Goal: Task Accomplishment & Management: Manage account settings

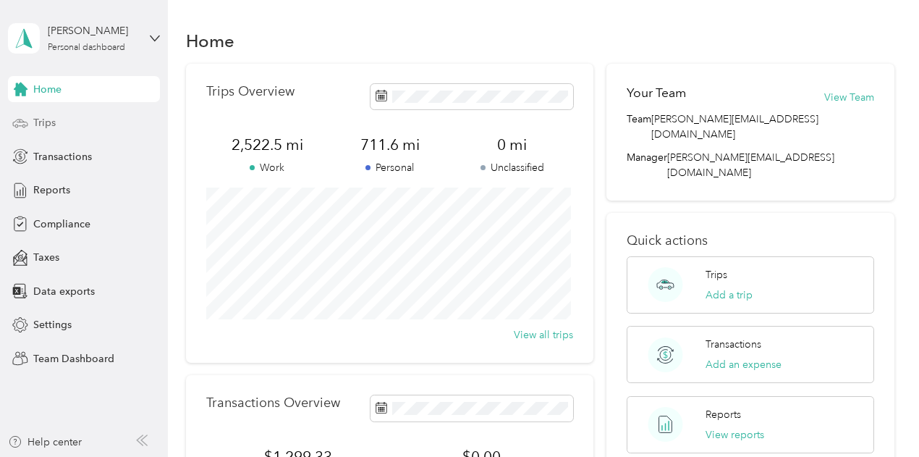
click at [110, 117] on div "Trips" at bounding box center [84, 123] width 152 height 26
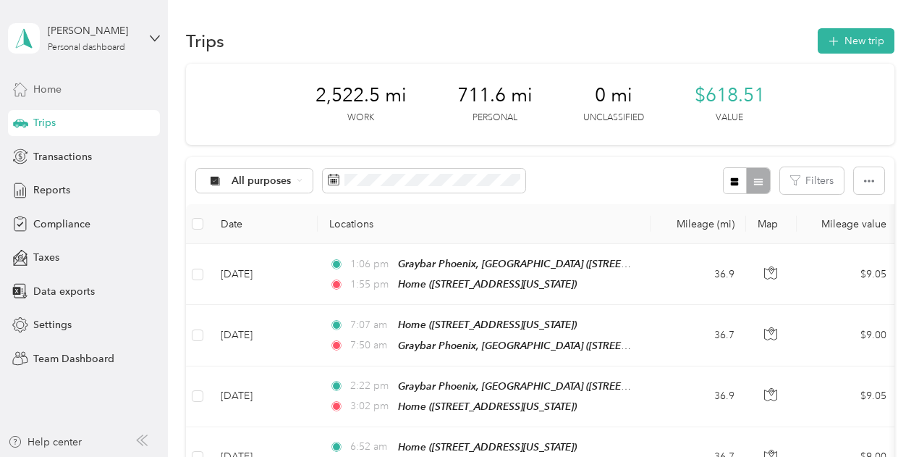
click at [81, 86] on div "Home" at bounding box center [84, 89] width 152 height 26
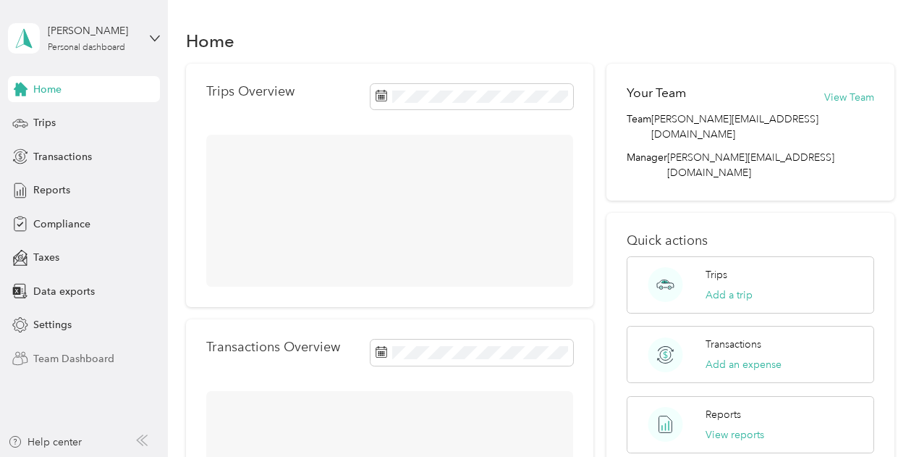
click at [51, 362] on span "Team Dashboard" at bounding box center [73, 358] width 81 height 15
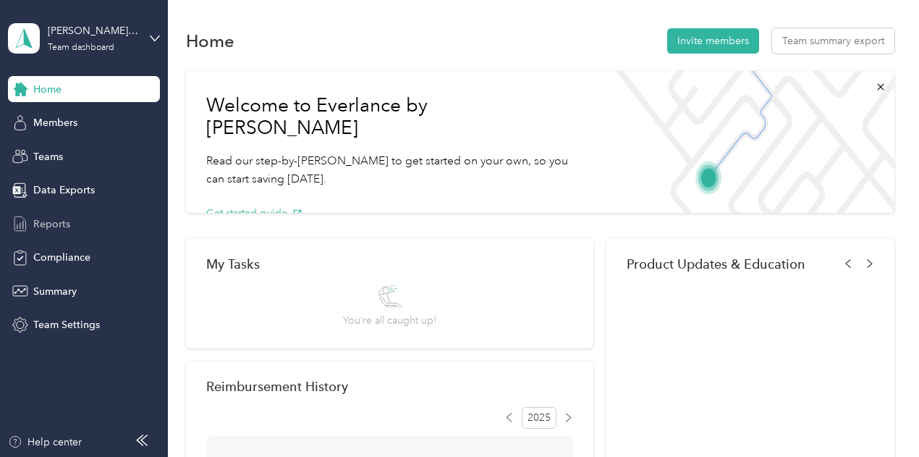
click at [64, 228] on span "Reports" at bounding box center [51, 223] width 37 height 15
